Goal: Information Seeking & Learning: Find specific fact

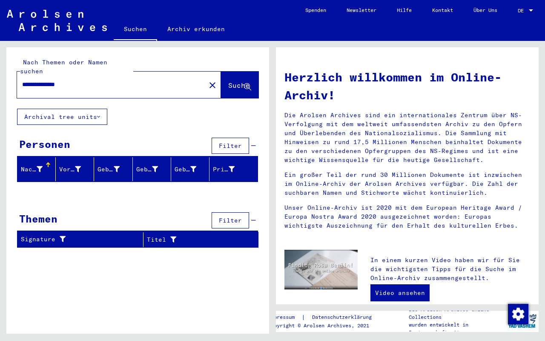
click at [47, 162] on div at bounding box center [47, 163] width 3 height 3
click at [49, 162] on div "Nachname" at bounding box center [38, 169] width 35 height 14
click at [79, 166] on icon at bounding box center [78, 169] width 6 height 6
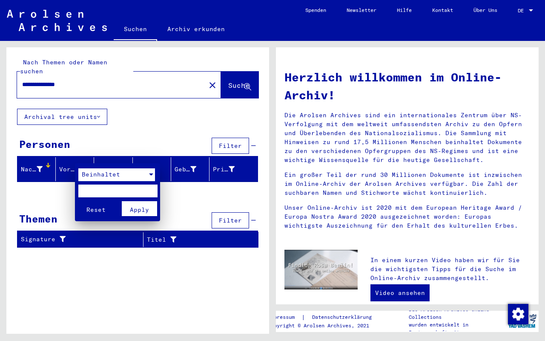
click at [152, 174] on div at bounding box center [151, 174] width 4 height 2
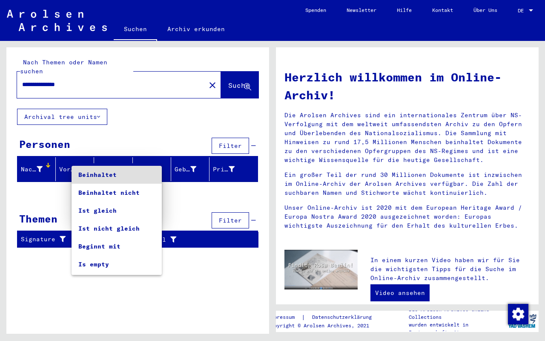
click at [152, 174] on span "Beinhaltet" at bounding box center [116, 175] width 77 height 18
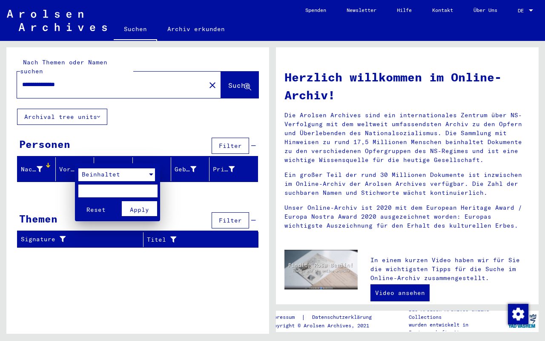
click at [92, 210] on span "Reset" at bounding box center [96, 210] width 19 height 8
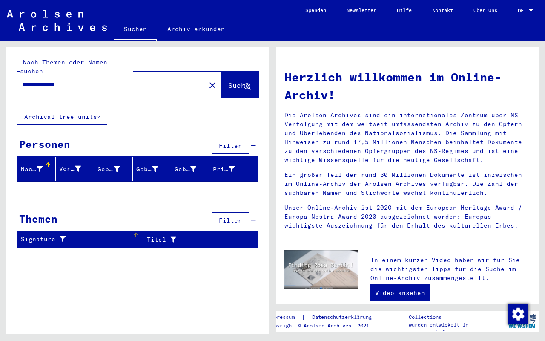
click at [63, 236] on icon at bounding box center [60, 239] width 10 height 6
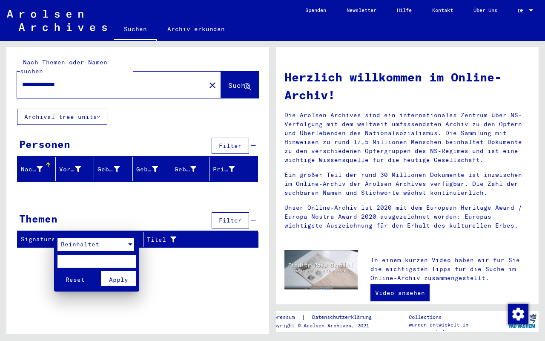
click at [84, 245] on span "Beinhaltet" at bounding box center [80, 244] width 38 height 8
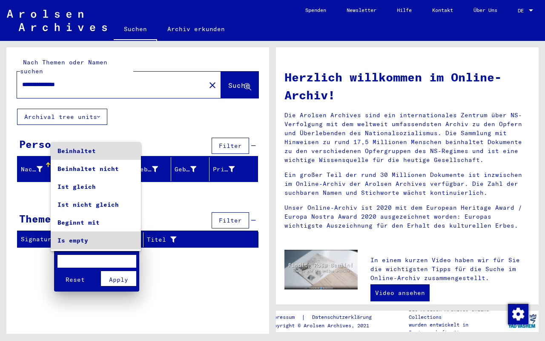
click at [84, 245] on span "Is empty" at bounding box center [96, 240] width 77 height 18
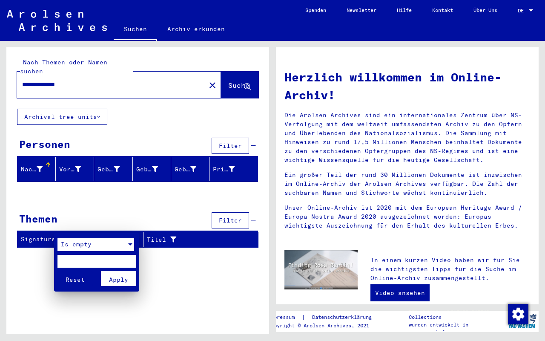
click at [166, 175] on div at bounding box center [272, 170] width 545 height 341
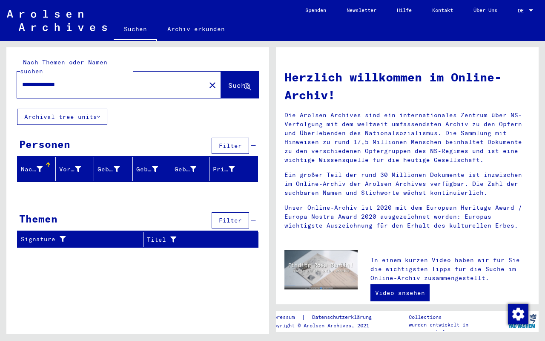
click at [100, 114] on icon at bounding box center [98, 117] width 3 height 6
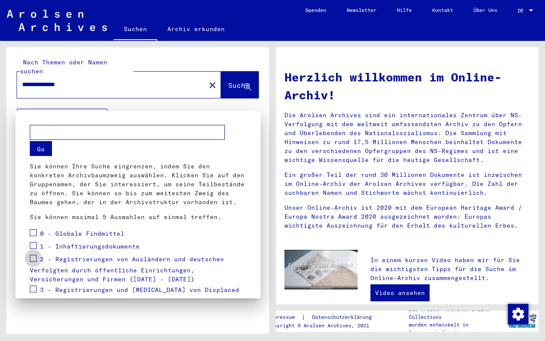
click at [33, 259] on span at bounding box center [33, 258] width 7 height 7
click at [34, 245] on span at bounding box center [33, 245] width 7 height 7
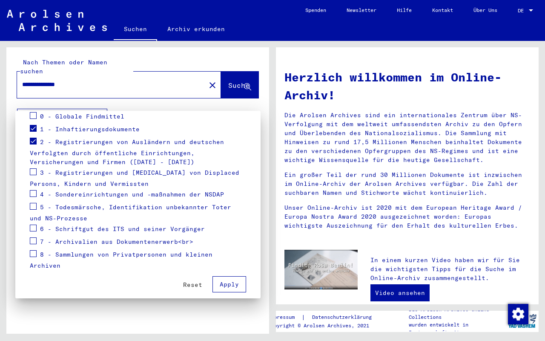
scroll to position [117, 0]
click at [231, 281] on button "Apply" at bounding box center [230, 285] width 34 height 16
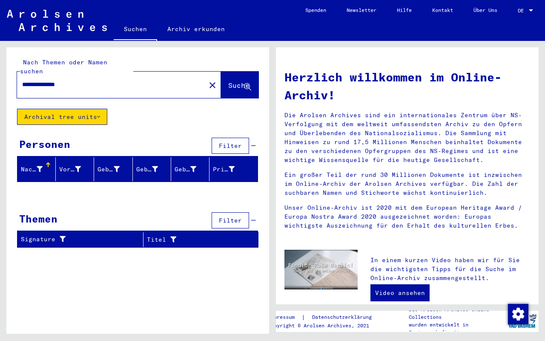
click at [91, 80] on input "**********" at bounding box center [108, 84] width 173 height 9
type input "**********"
